Goal: Information Seeking & Learning: Find specific fact

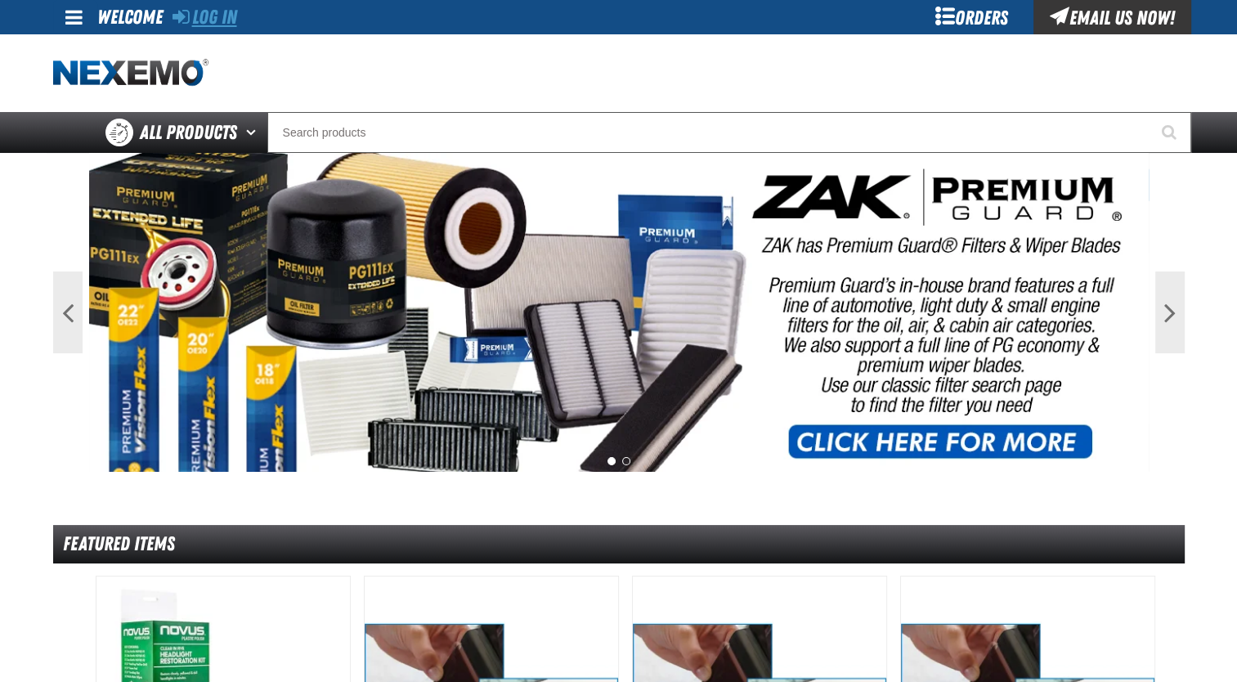
click at [203, 25] on link "Log In" at bounding box center [205, 17] width 65 height 23
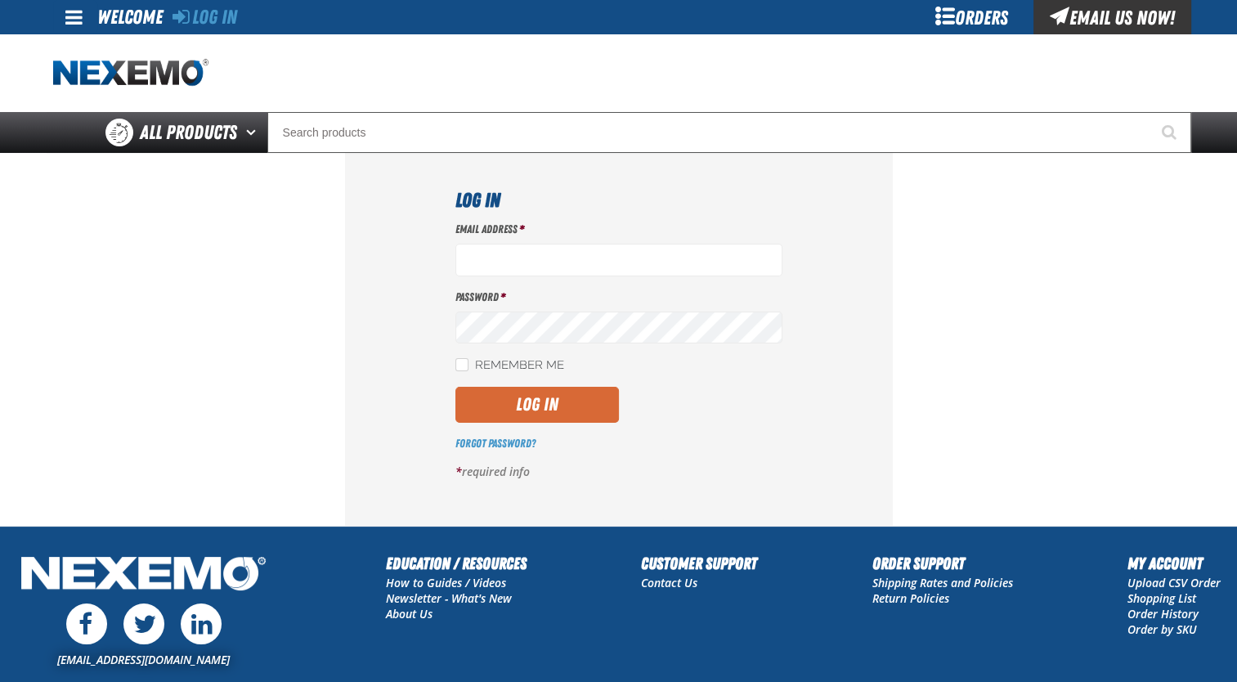
type input "[EMAIL_ADDRESS][DOMAIN_NAME]"
click at [535, 392] on button "Log In" at bounding box center [537, 405] width 164 height 36
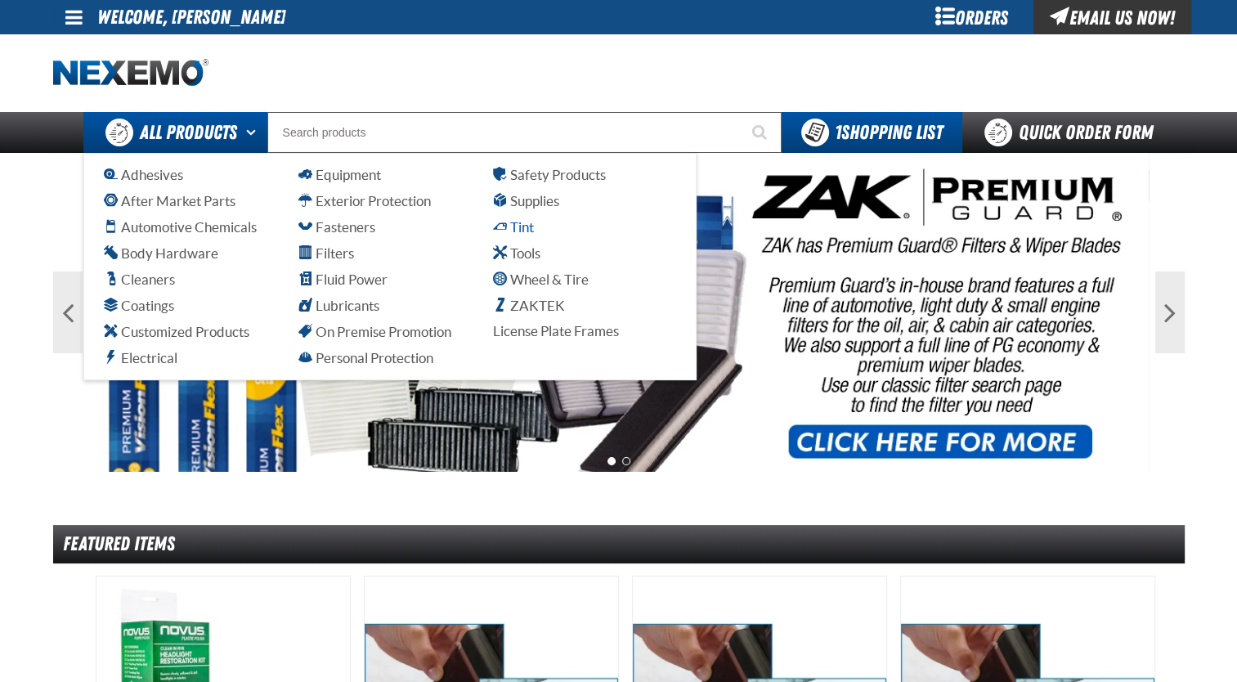
click at [507, 228] on span "Tint" at bounding box center [513, 227] width 41 height 16
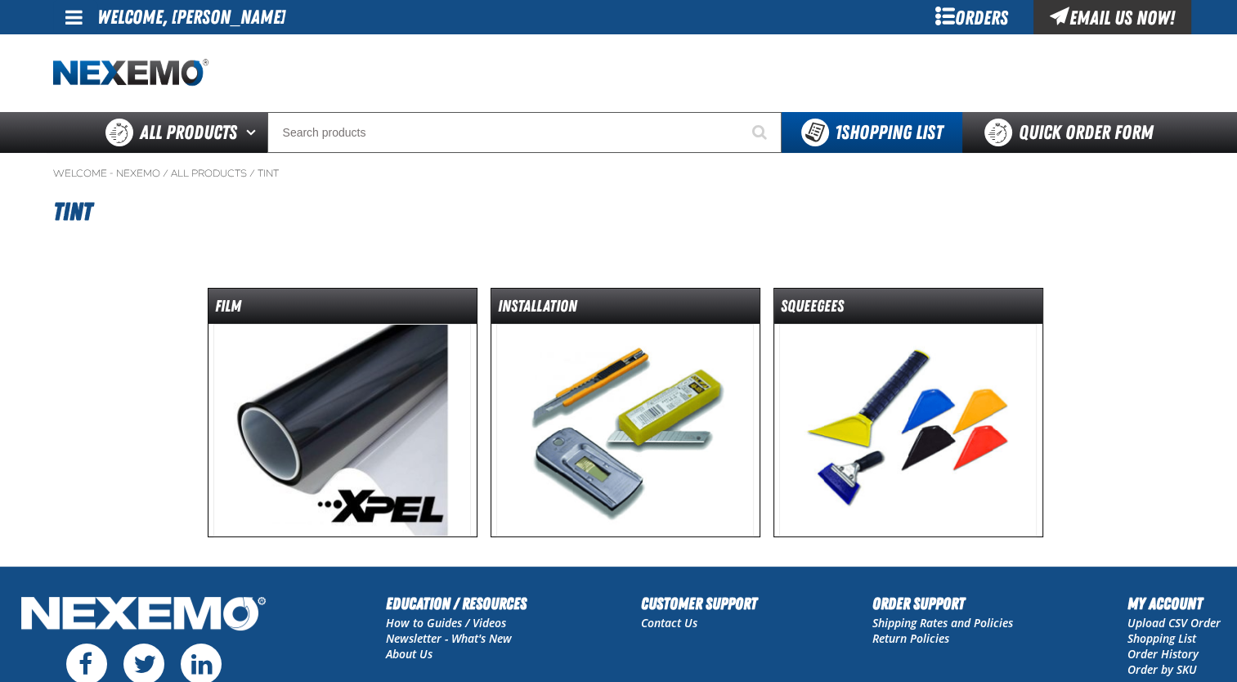
click at [421, 395] on img at bounding box center [342, 430] width 258 height 213
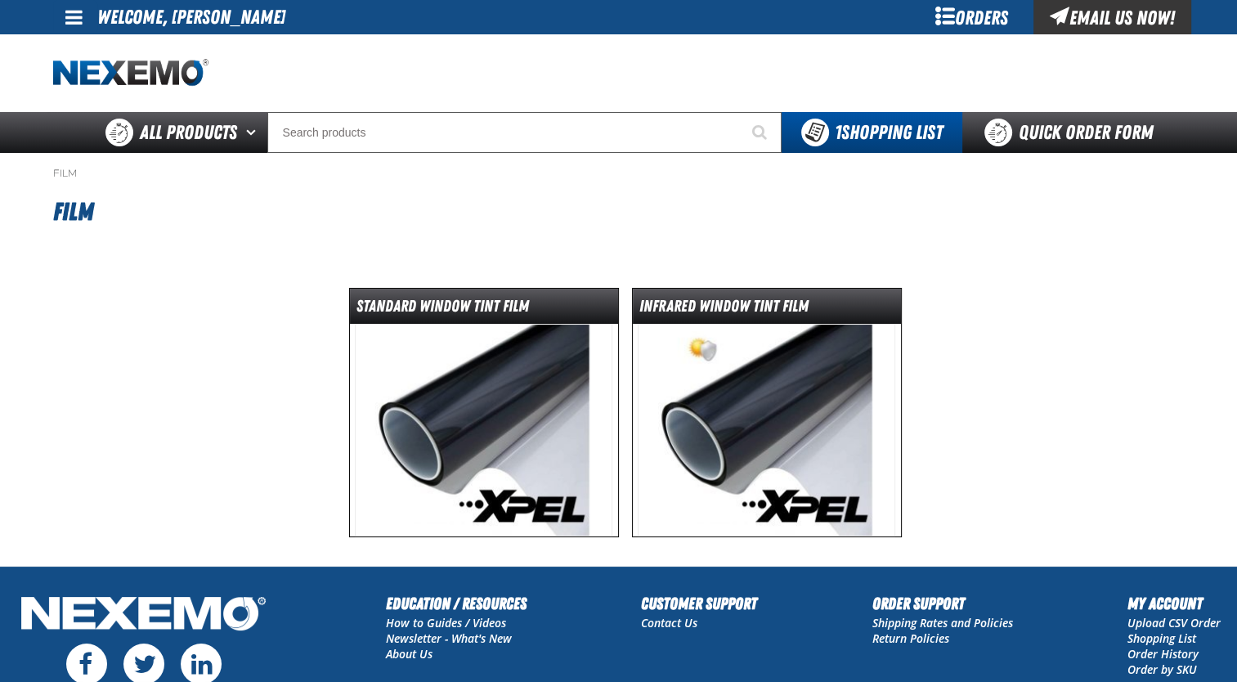
click at [651, 388] on img at bounding box center [767, 430] width 258 height 213
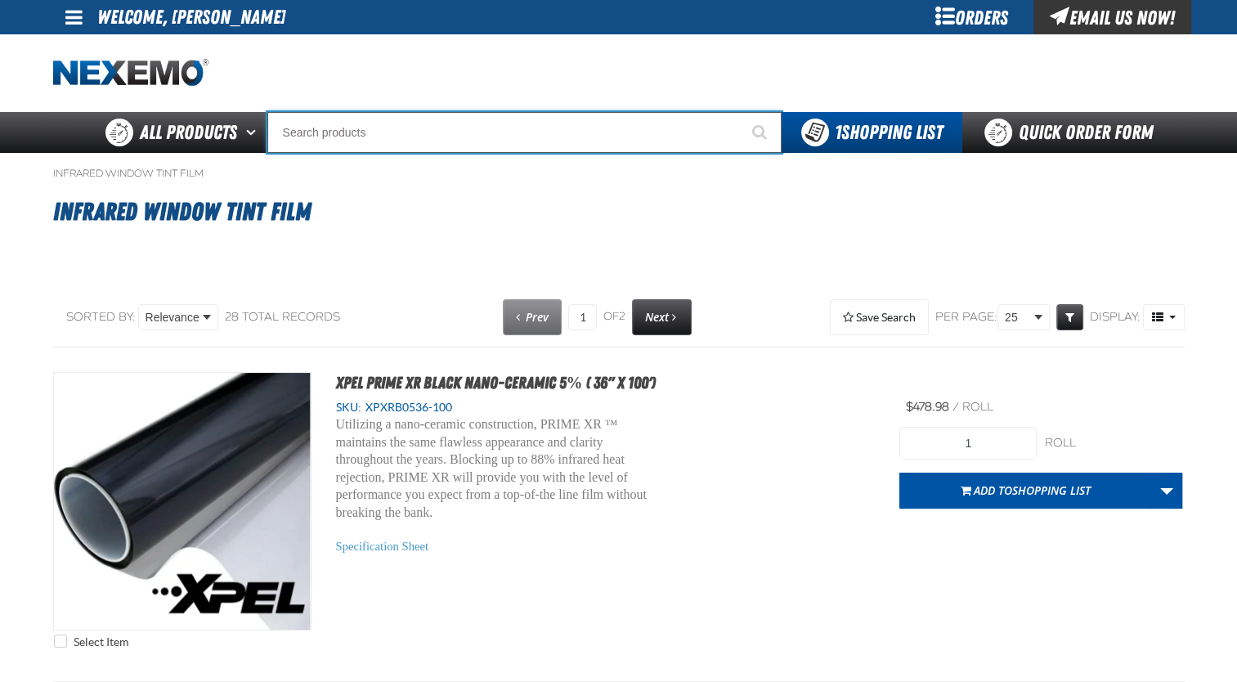
click at [509, 127] on input "Search" at bounding box center [524, 132] width 514 height 41
paste input "XPXRB0536-100"
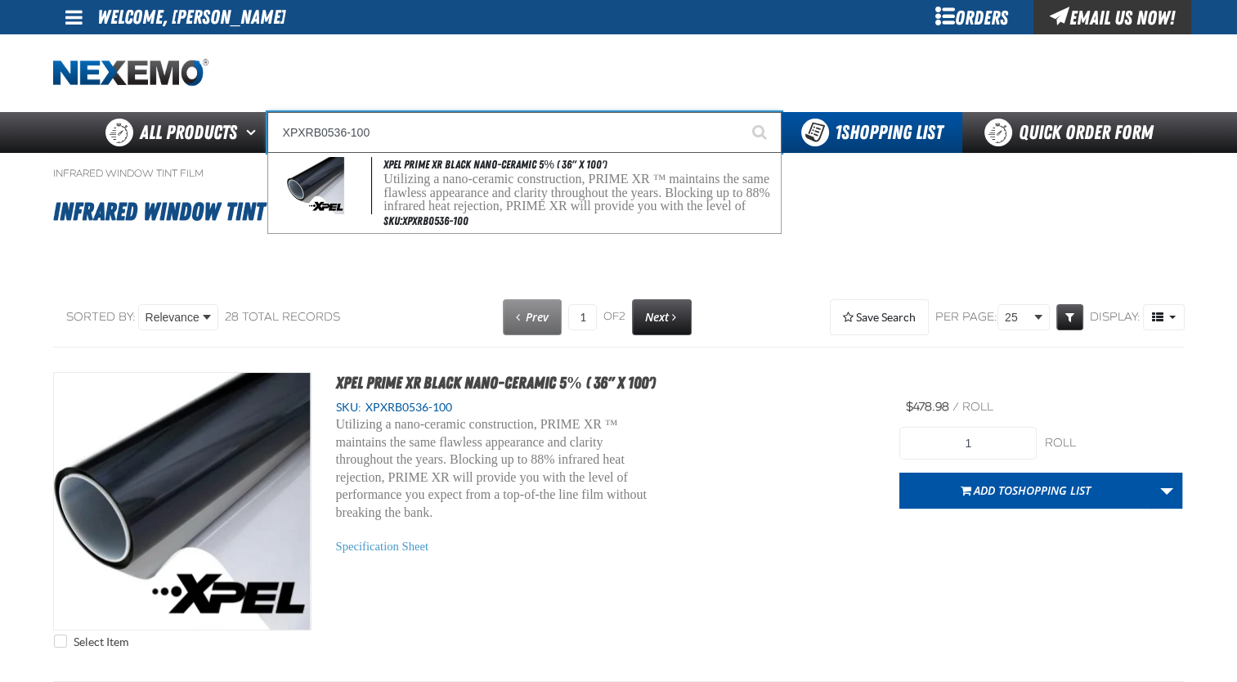
type input "XPXRB0536-100"
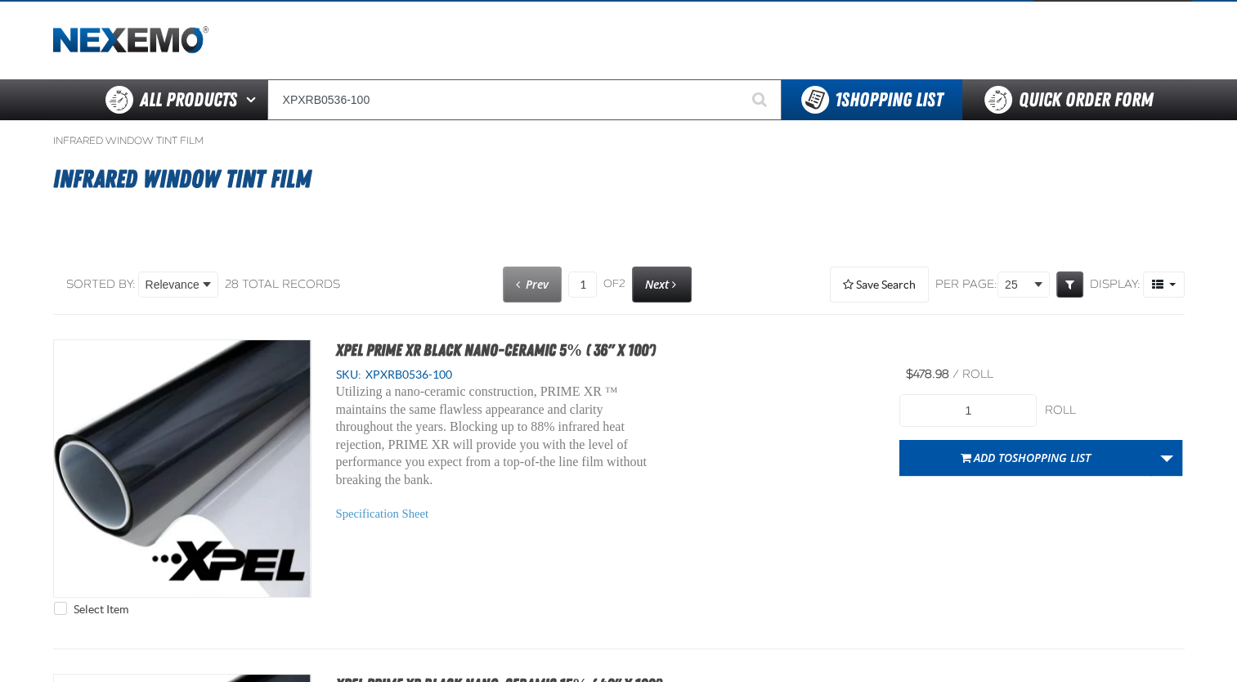
click at [213, 266] on div "Sorted By: Relevance Relevance SKU (Low to High) SKU (High to Low) Name (Low to…" at bounding box center [269, 284] width 432 height 43
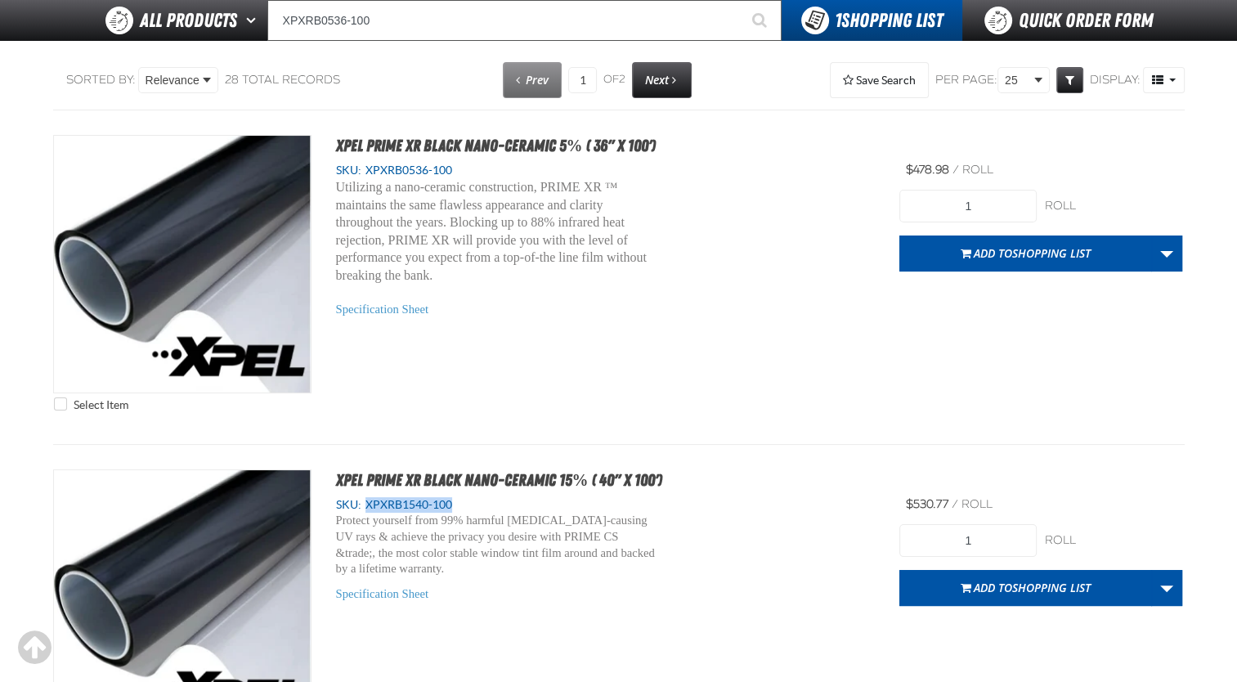
drag, startPoint x: 461, startPoint y: 504, endPoint x: 370, endPoint y: 502, distance: 91.6
click at [370, 502] on div "SKU: XPXRB1540-100" at bounding box center [606, 505] width 540 height 16
copy span "XPXRB1540-100"
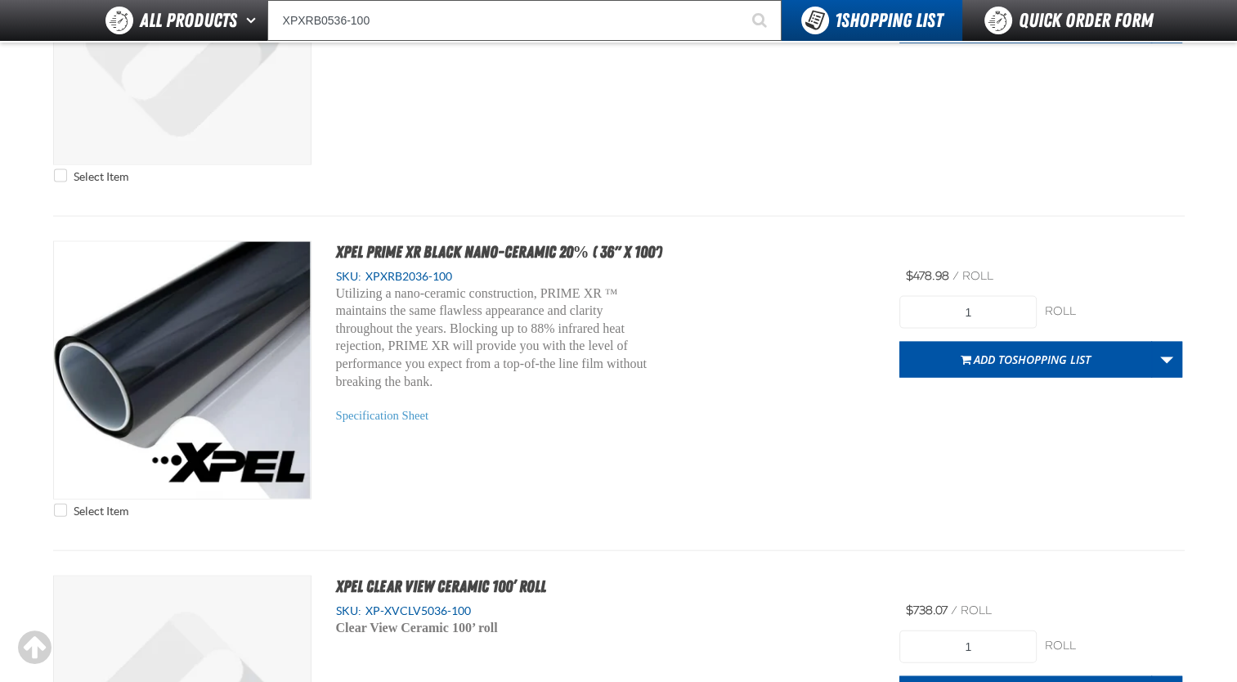
scroll to position [3401, 0]
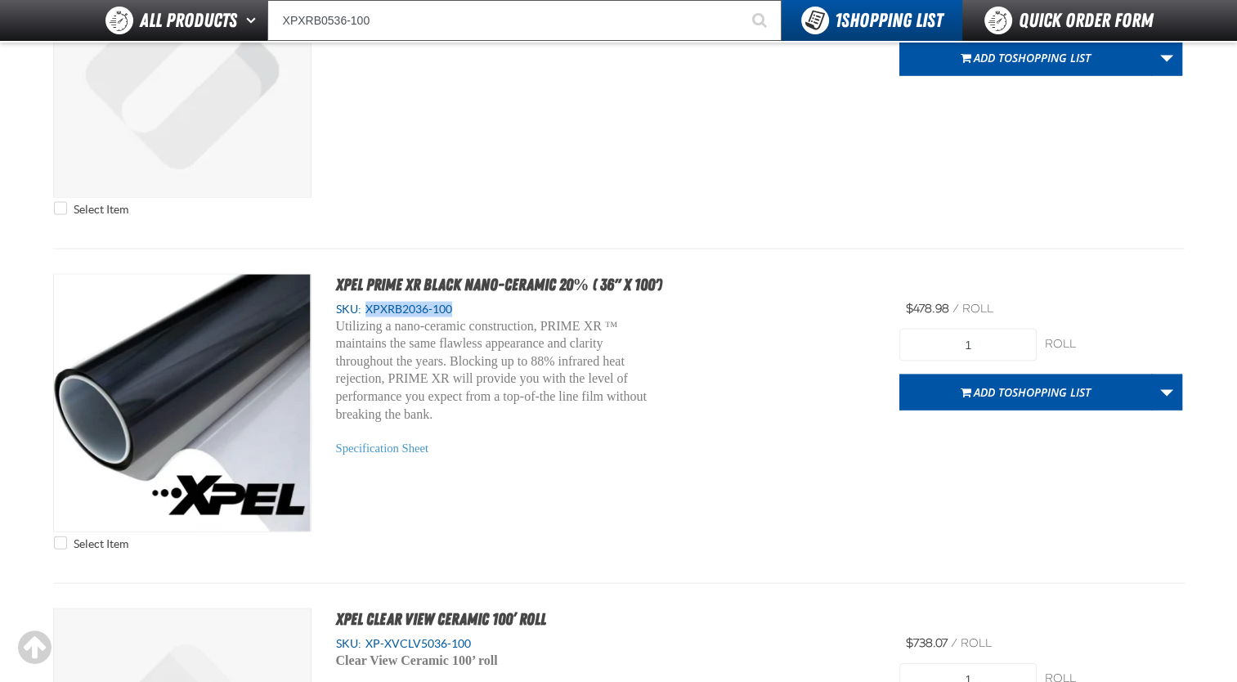
drag, startPoint x: 464, startPoint y: 306, endPoint x: 367, endPoint y: 308, distance: 96.5
click at [367, 308] on div "SKU: XPXRB2036-100" at bounding box center [606, 310] width 540 height 16
copy span "XPXRB2036-100"
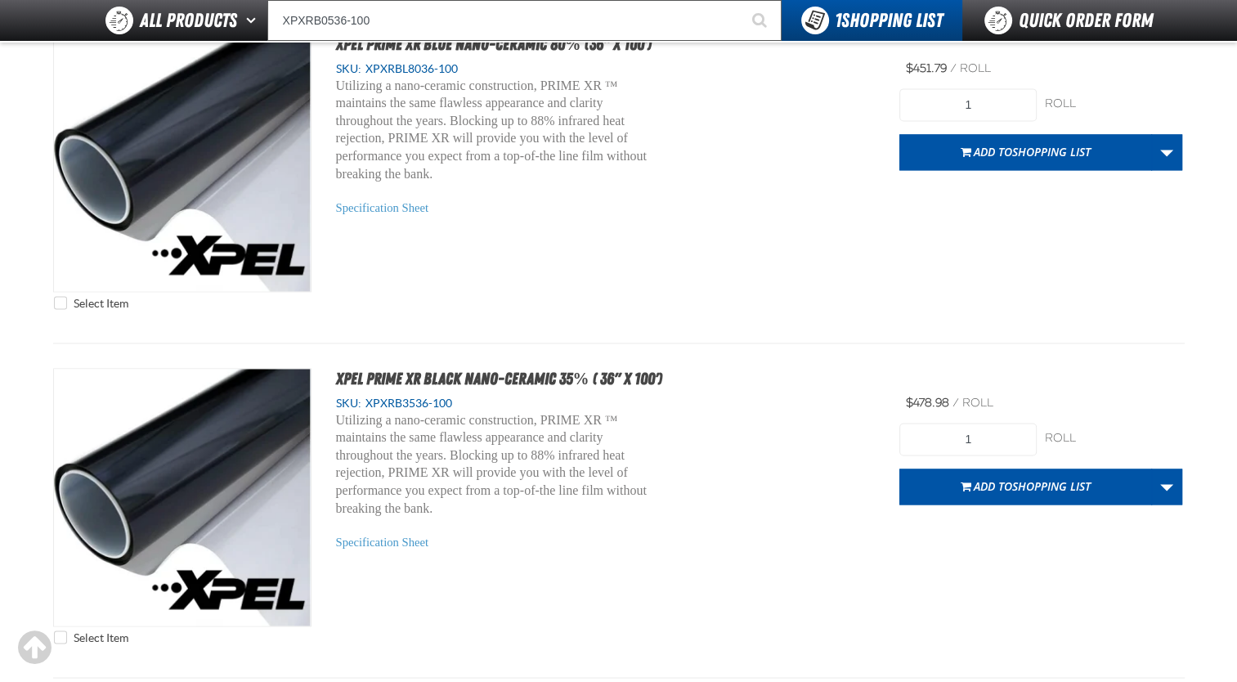
scroll to position [2289, 0]
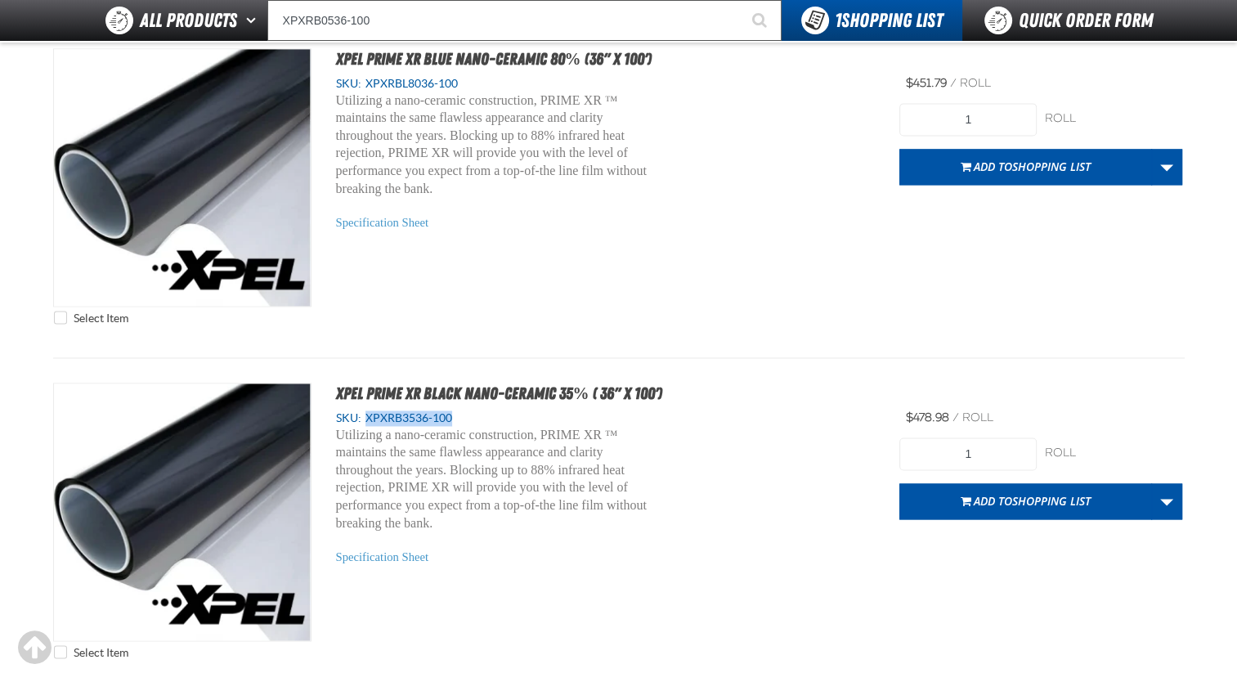
drag, startPoint x: 473, startPoint y: 419, endPoint x: 363, endPoint y: 416, distance: 110.4
click at [363, 416] on div "SKU: XPXRB3536-100" at bounding box center [606, 418] width 540 height 16
copy span "XPXRB3536-100"
